Goal: Information Seeking & Learning: Learn about a topic

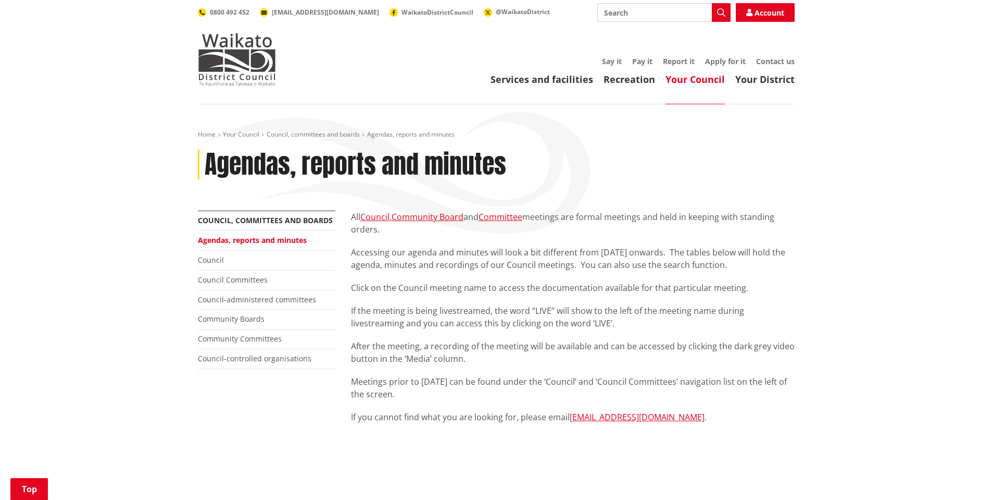
scroll to position [886, 0]
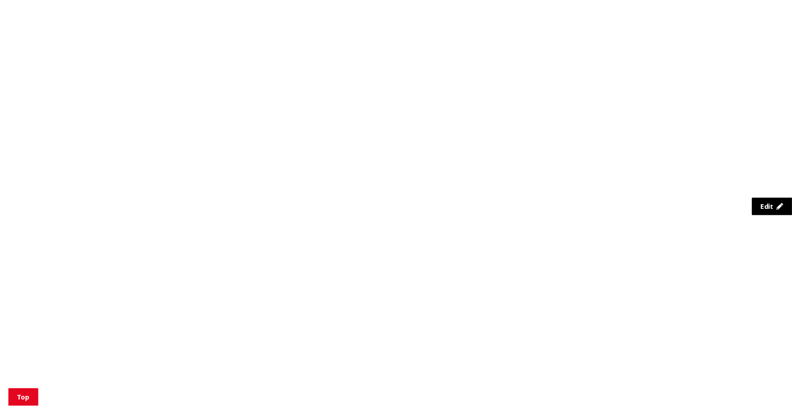
scroll to position [915, 0]
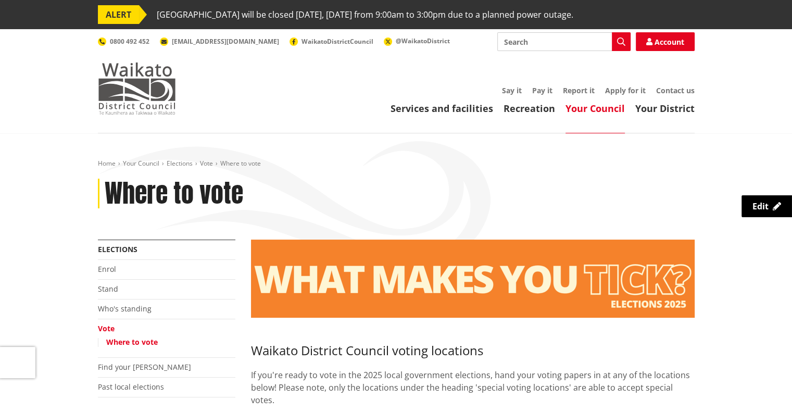
click at [143, 97] on img at bounding box center [137, 89] width 78 height 52
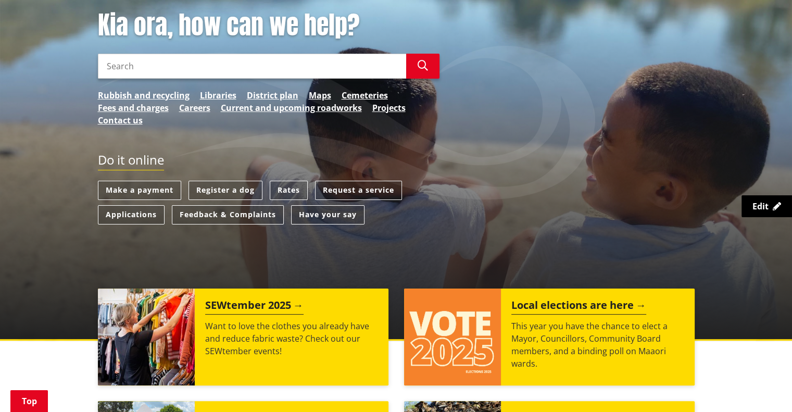
scroll to position [90, 0]
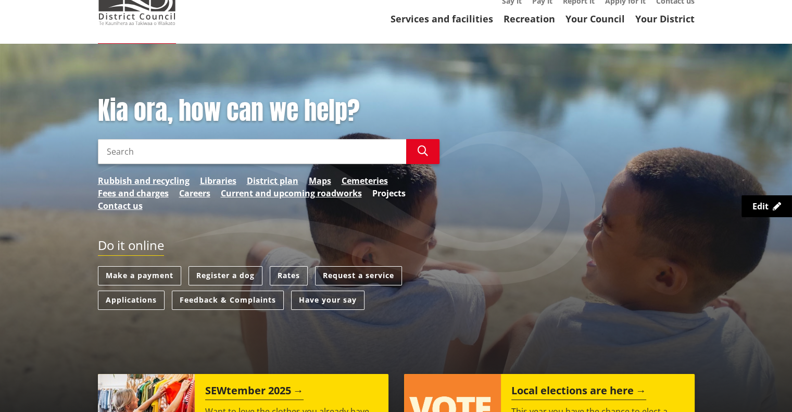
click at [400, 195] on link "Projects" at bounding box center [388, 193] width 33 height 13
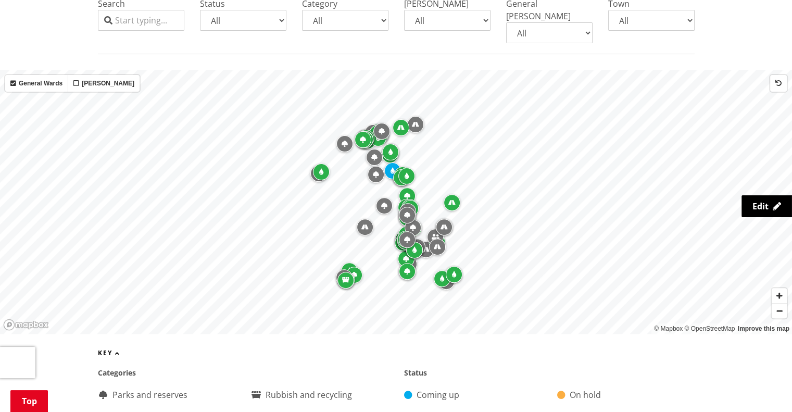
scroll to position [309, 0]
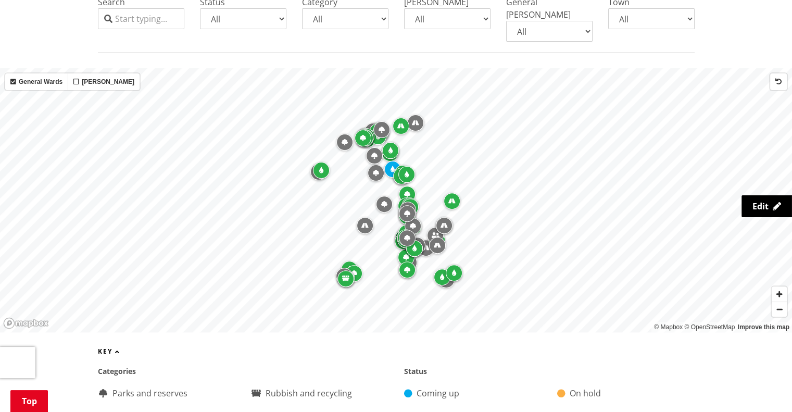
click at [625, 27] on select "All Aka Aka Bombay Eureka Glen Afton Glen Massey Glen Murray Gordonton Horotiu …" at bounding box center [651, 18] width 86 height 21
select select "Pookeno"
click at [608, 8] on select "All Aka Aka [GEOGRAPHIC_DATA] [GEOGRAPHIC_DATA] [PERSON_NAME] [PERSON_NAME] [PE…" at bounding box center [651, 18] width 86 height 21
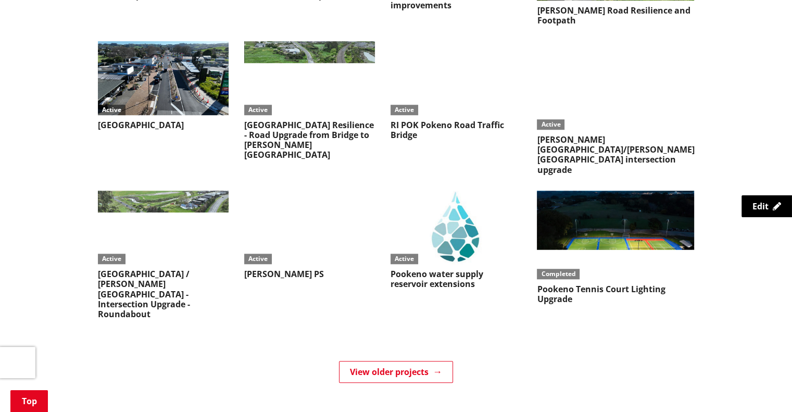
scroll to position [875, 0]
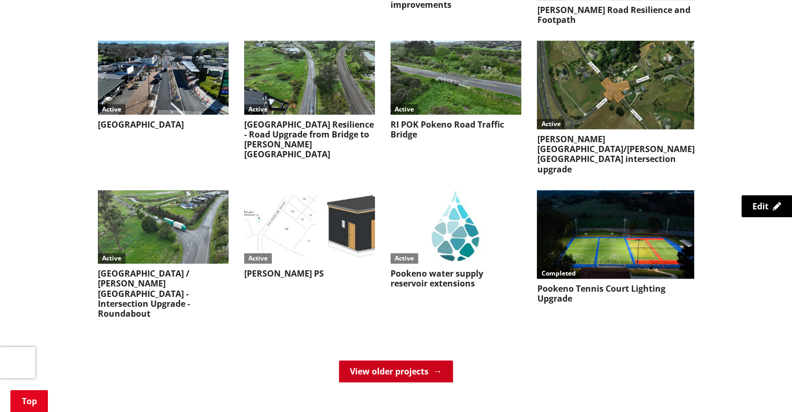
click at [390, 360] on link "View older projects" at bounding box center [396, 371] width 114 height 22
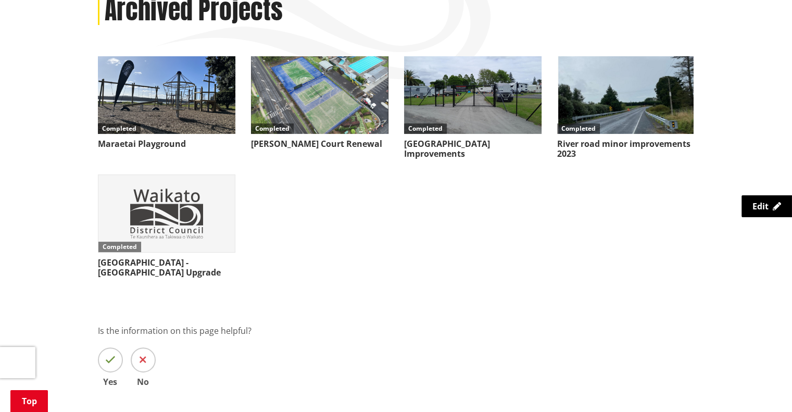
scroll to position [184, 0]
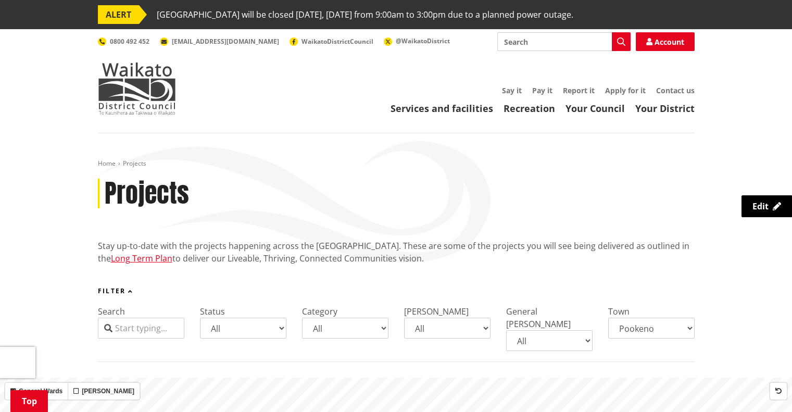
select select "Pookeno"
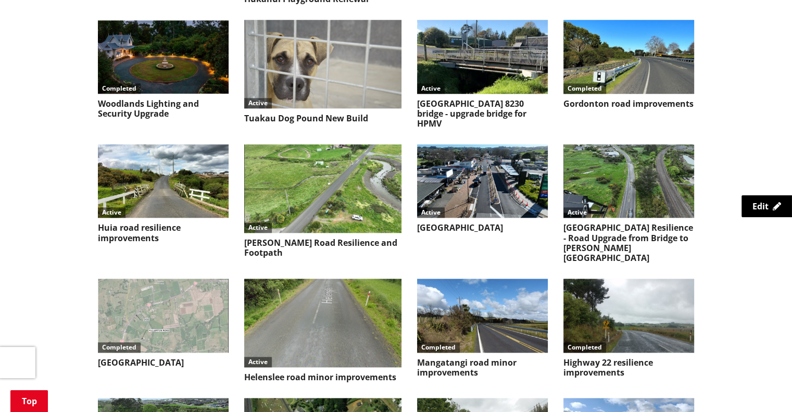
scroll to position [1140, 0]
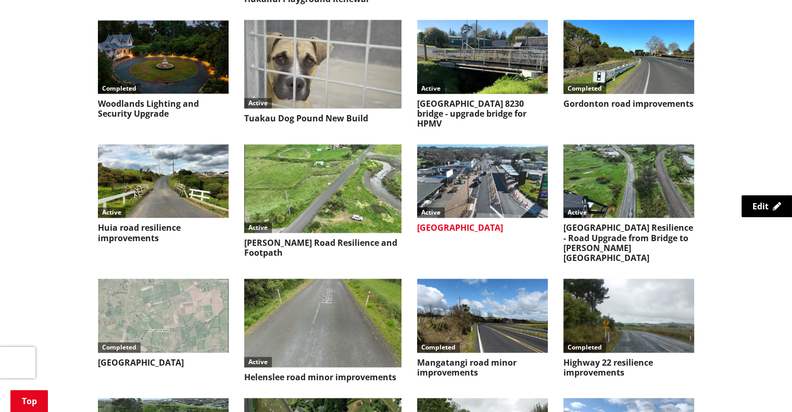
click at [430, 223] on h3 "[GEOGRAPHIC_DATA]" at bounding box center [482, 228] width 131 height 10
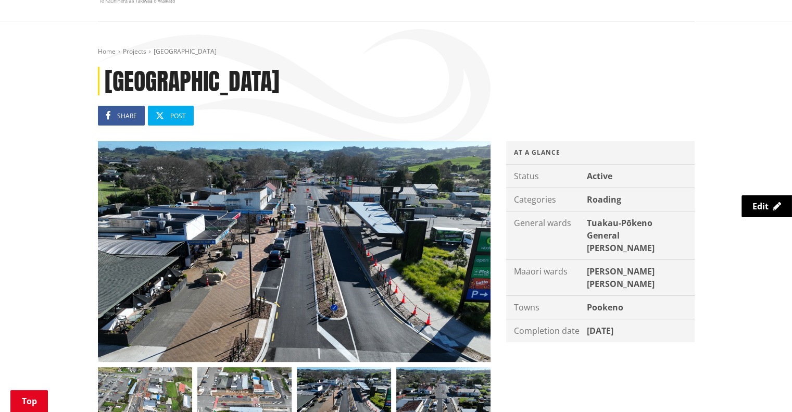
scroll to position [115, 0]
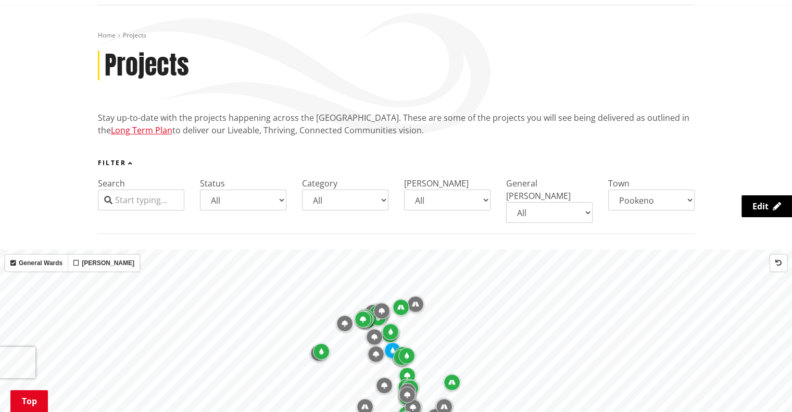
scroll to position [127, 0]
click at [642, 200] on select "All Aka Aka Bombay Eureka Glen Afton Glen Massey Glen Murray Gordonton Horotiu …" at bounding box center [651, 201] width 86 height 21
click at [608, 191] on select "All Aka Aka Bombay Eureka Glen Afton Glen Massey Glen Murray Gordonton Horotiu …" at bounding box center [651, 201] width 86 height 21
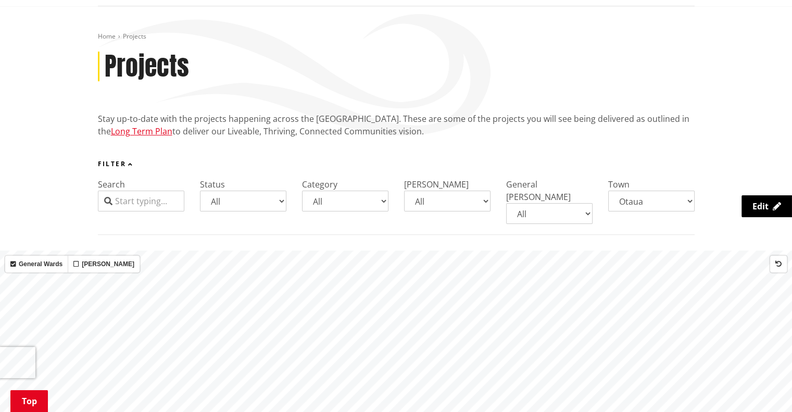
click at [641, 200] on select "All Aka Aka Bombay Eureka Glen Afton Glen Massey Glen Murray Gordonton Horotiu …" at bounding box center [651, 201] width 86 height 21
select select "Pookeno"
click at [608, 191] on select "All Aka Aka Bombay Eureka Glen Afton Glen Massey Glen Murray Gordonton Horotiu …" at bounding box center [651, 201] width 86 height 21
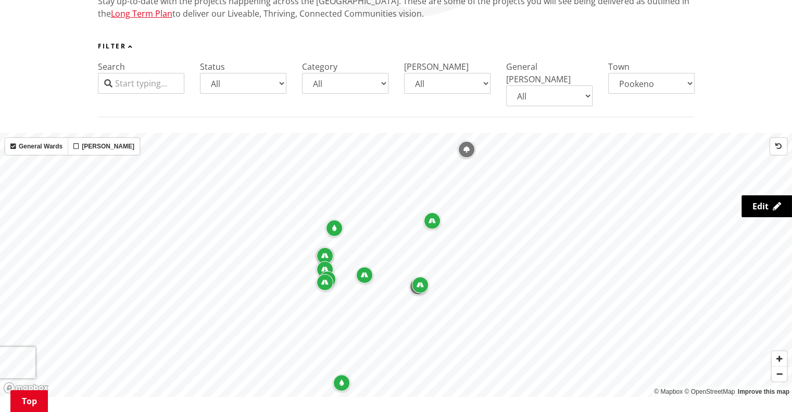
scroll to position [0, 0]
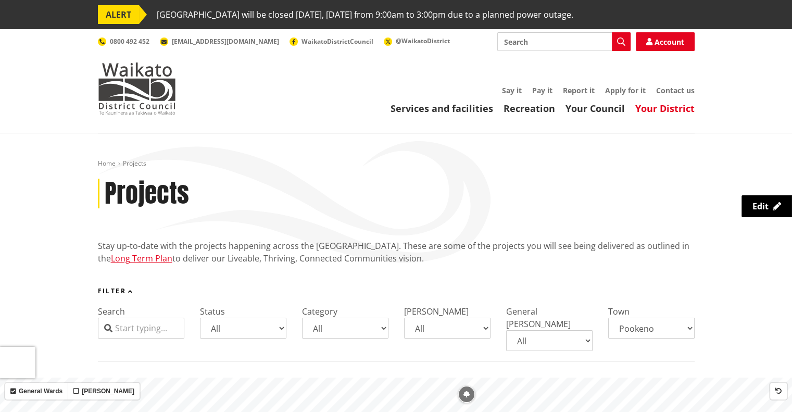
click at [671, 108] on link "Your District" at bounding box center [664, 108] width 59 height 13
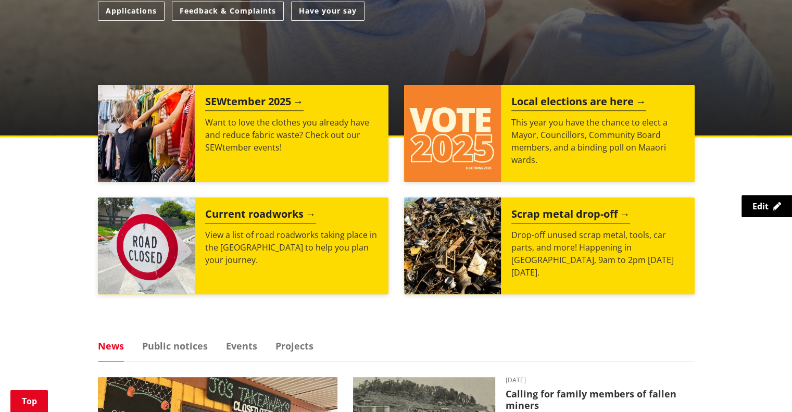
scroll to position [378, 0]
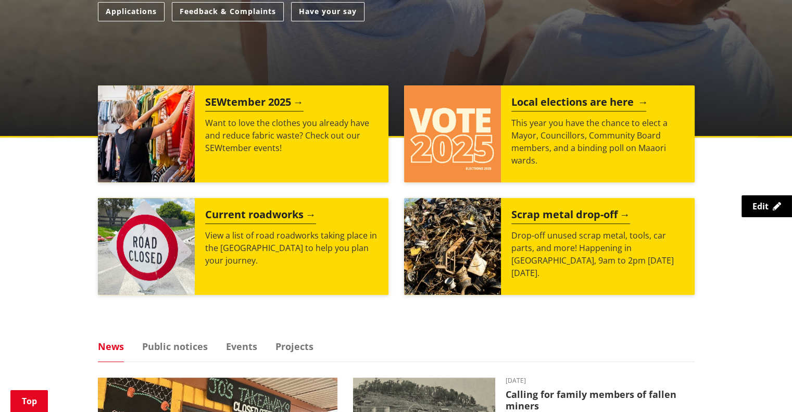
click at [468, 153] on img at bounding box center [452, 133] width 97 height 97
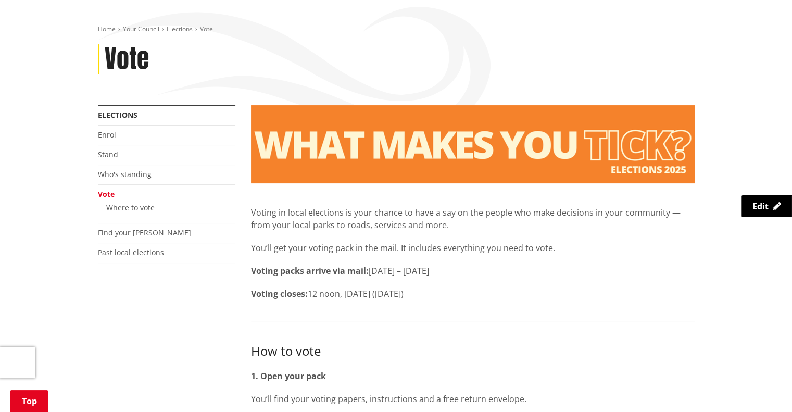
scroll to position [135, 0]
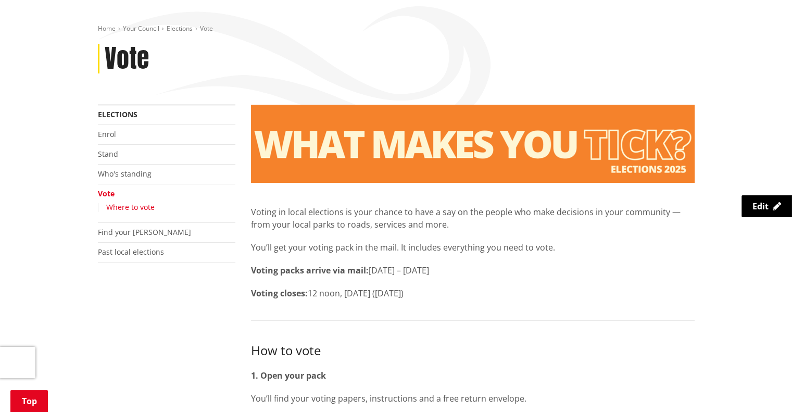
click at [133, 210] on link "Where to vote" at bounding box center [130, 207] width 48 height 10
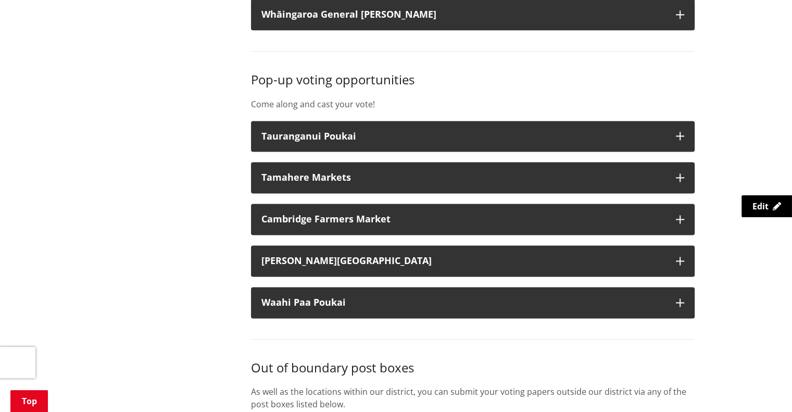
scroll to position [1452, 0]
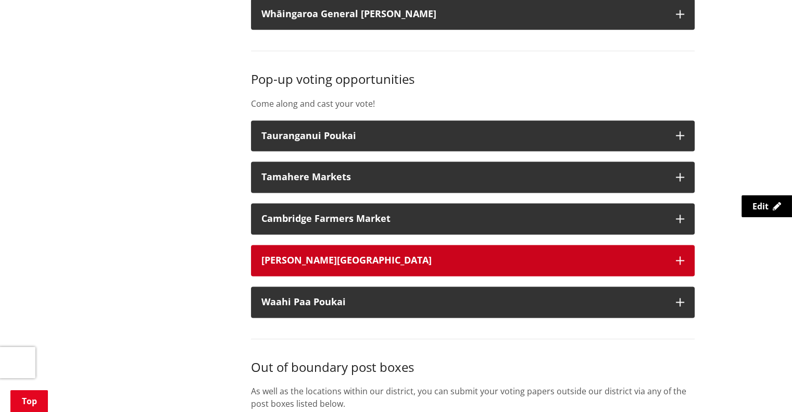
click at [297, 255] on div "Hamilton Airport" at bounding box center [463, 260] width 404 height 10
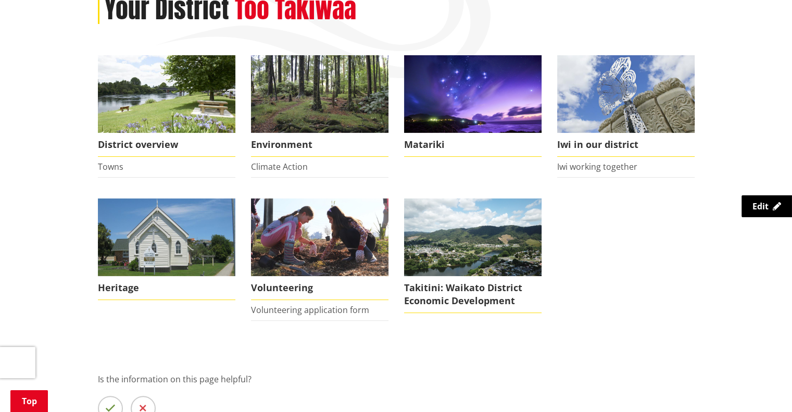
scroll to position [185, 0]
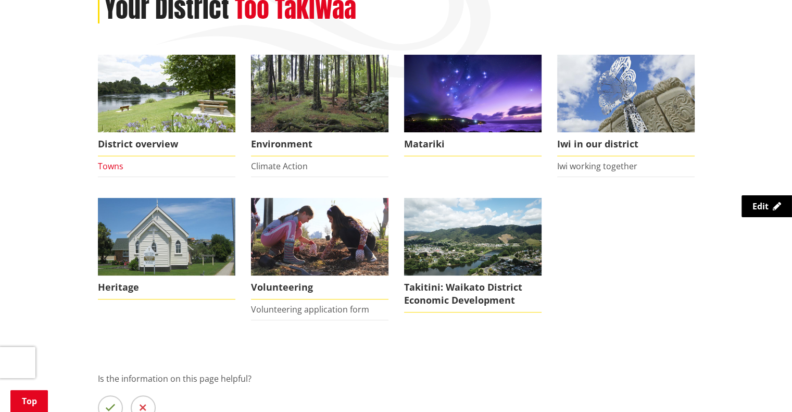
click at [111, 169] on link "Towns" at bounding box center [111, 165] width 26 height 11
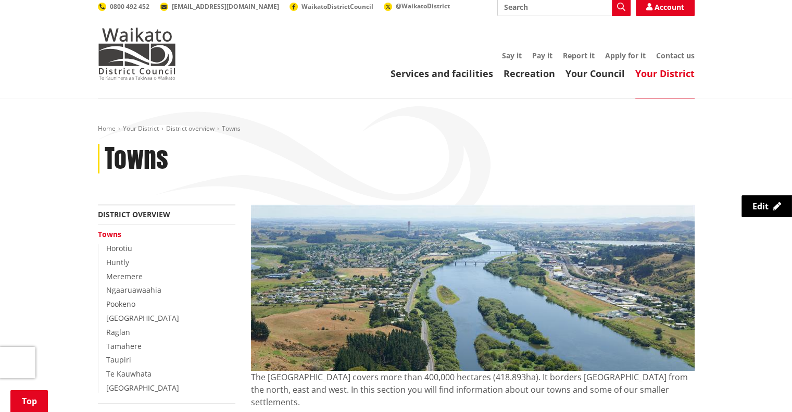
scroll to position [165, 0]
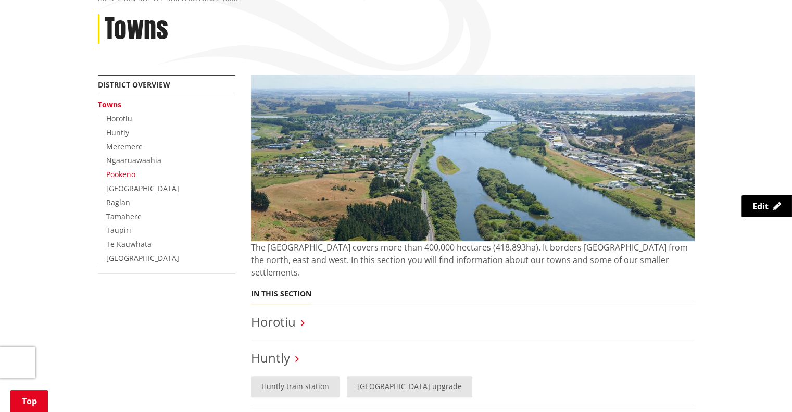
click at [117, 178] on link "Pookeno" at bounding box center [120, 174] width 29 height 10
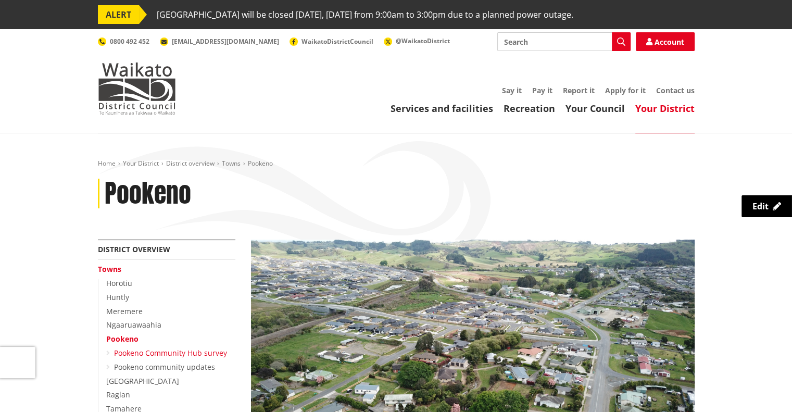
click at [136, 356] on link "Pookeno Community Hub survey" at bounding box center [170, 353] width 113 height 10
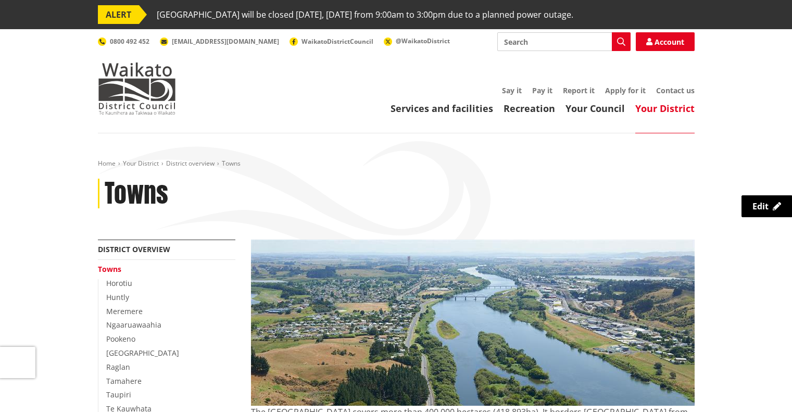
scroll to position [165, 0]
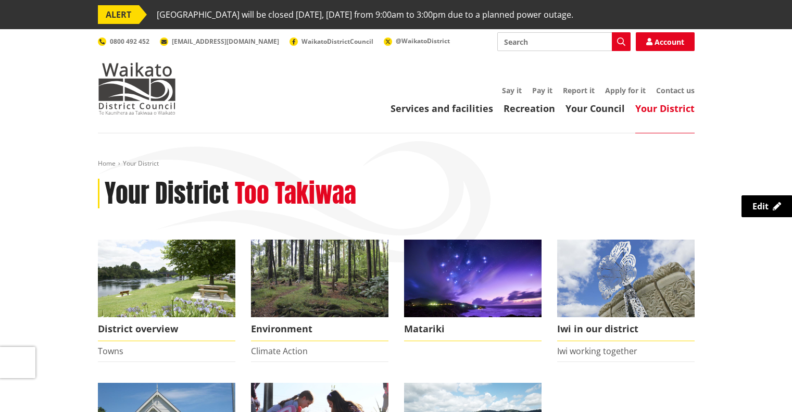
scroll to position [185, 0]
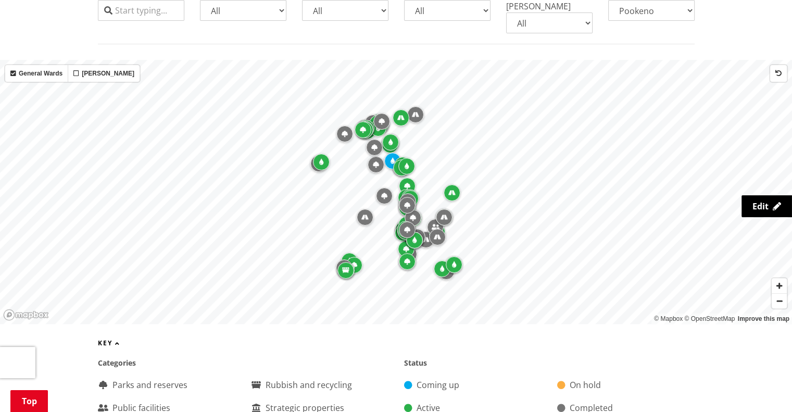
scroll to position [318, 0]
click at [635, 16] on select "All Aka Aka Bombay Eureka Glen Afton Glen Massey Glen Murray Gordonton Horotiu …" at bounding box center [651, 9] width 86 height 21
click at [608, 0] on select "All Aka Aka Bombay Eureka Glen Afton Glen Massey Glen Murray Gordonton Horotiu …" at bounding box center [651, 10] width 86 height 21
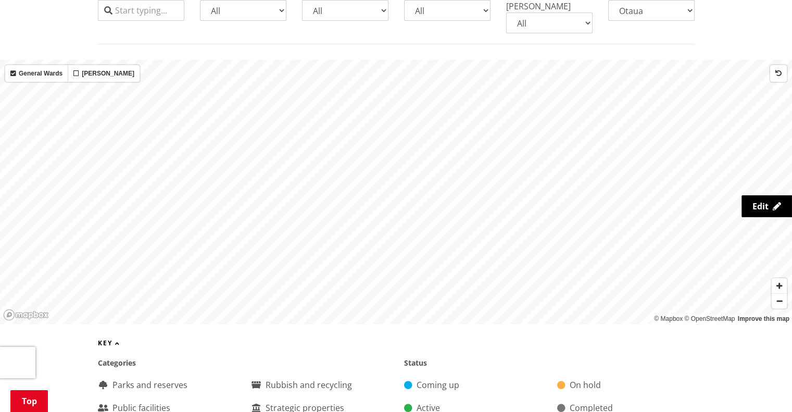
click at [667, 16] on select "All Aka Aka Bombay Eureka Glen Afton Glen Massey Glen Murray Gordonton Horotiu …" at bounding box center [651, 10] width 86 height 21
select select "Pookeno"
click at [608, 0] on select "All Aka Aka Bombay Eureka Glen Afton Glen Massey Glen Murray Gordonton Horotiu …" at bounding box center [651, 10] width 86 height 21
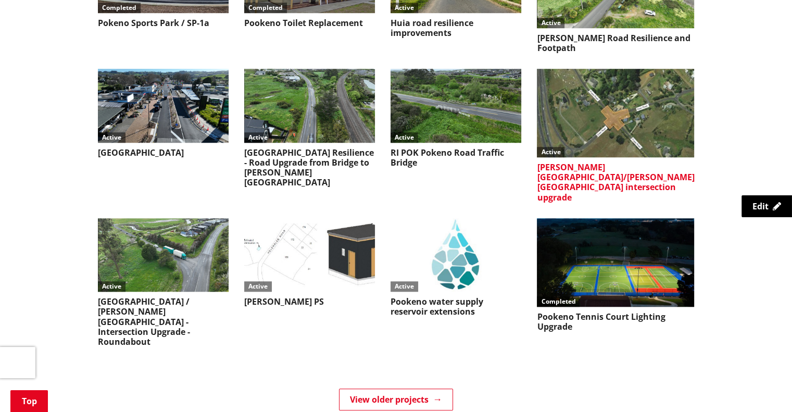
scroll to position [847, 0]
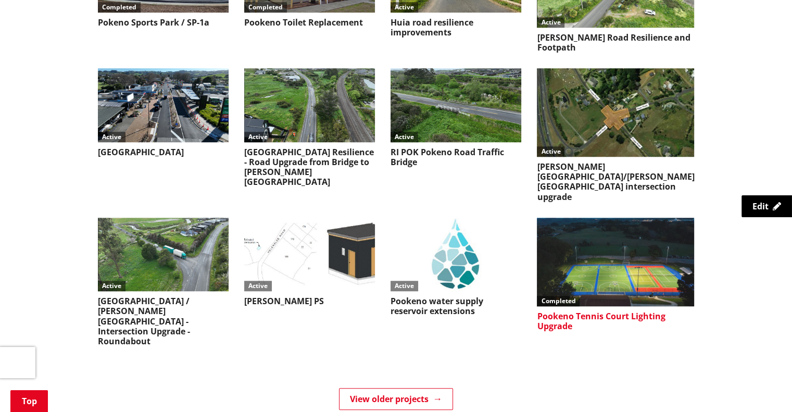
click at [579, 311] on h3 "Pookeno Tennis Court Lighting Upgrade" at bounding box center [615, 321] width 157 height 20
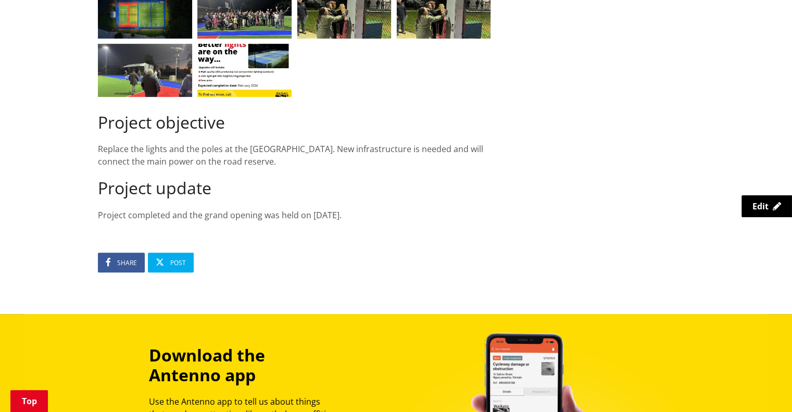
scroll to position [495, 0]
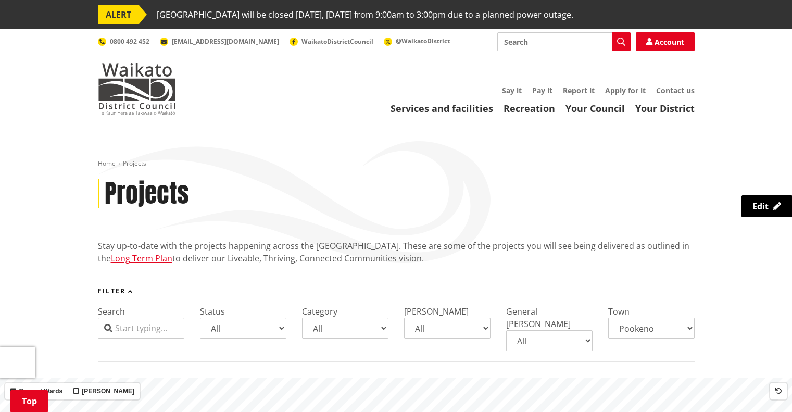
select select "Pookeno"
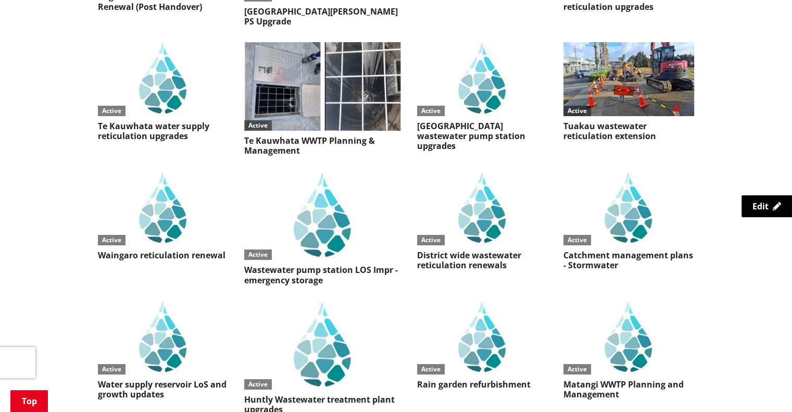
scroll to position [3682, 0]
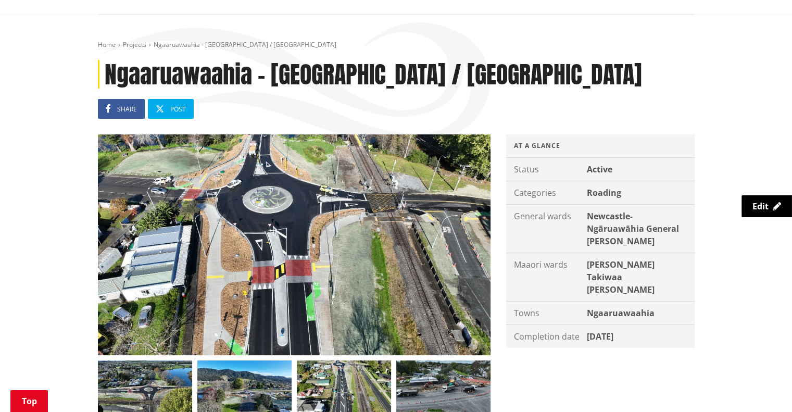
scroll to position [200, 0]
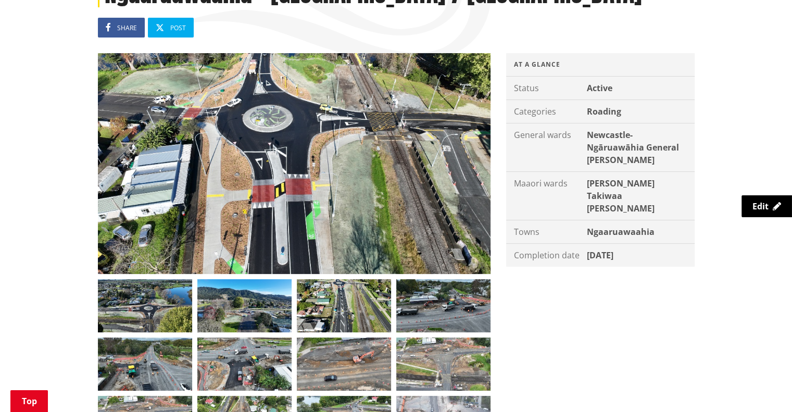
drag, startPoint x: 516, startPoint y: 272, endPoint x: 624, endPoint y: 270, distance: 108.4
click at [624, 267] on div "Completion date [DATE]" at bounding box center [600, 255] width 189 height 23
drag, startPoint x: 623, startPoint y: 270, endPoint x: 648, endPoint y: 314, distance: 50.4
drag, startPoint x: 648, startPoint y: 314, endPoint x: 625, endPoint y: 341, distance: 35.5
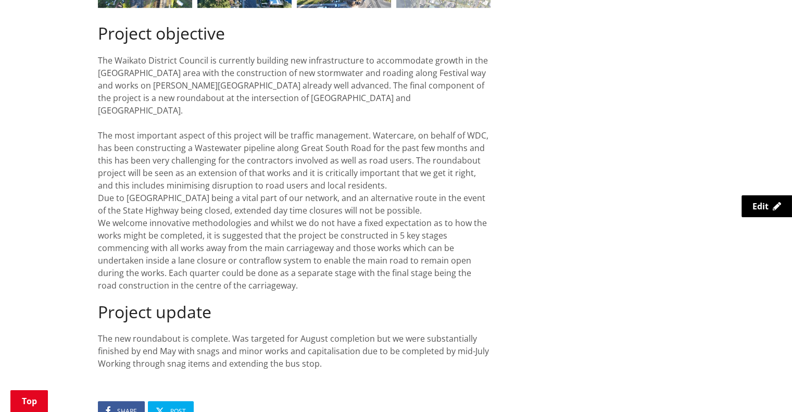
scroll to position [756, 0]
